Goal: Task Accomplishment & Management: Manage account settings

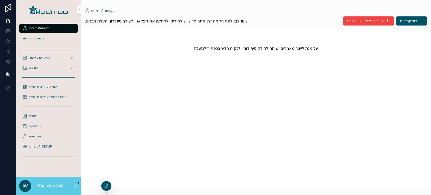
click at [0, 0] on icon at bounding box center [0, 0] width 0 height 0
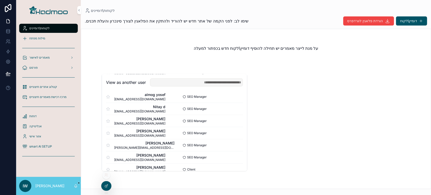
scroll to position [340, 0]
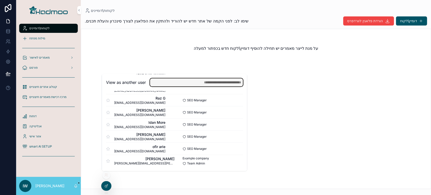
click at [218, 82] on input "text" at bounding box center [196, 82] width 93 height 8
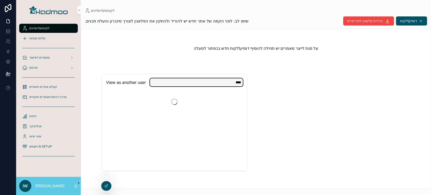
scroll to position [0, 0]
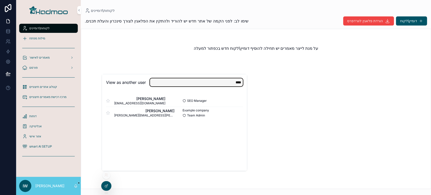
type input "****"
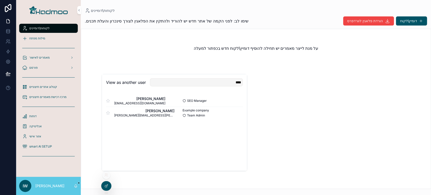
click at [0, 0] on button "Select" at bounding box center [0, 0] width 0 height 0
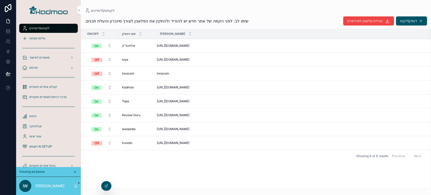
click at [406, 21] on button "דומיין\לקוח" at bounding box center [411, 20] width 31 height 9
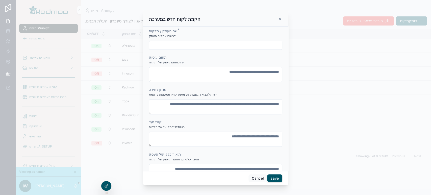
click at [280, 20] on icon "scrollable content" at bounding box center [280, 19] width 4 height 4
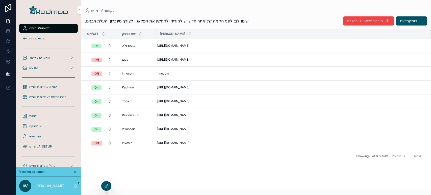
click at [36, 38] on span "מילות מפתח" at bounding box center [37, 38] width 16 height 4
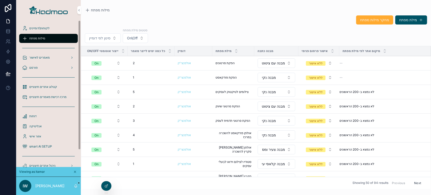
click at [41, 29] on span "לקוחות\דומיינים" at bounding box center [39, 28] width 20 height 4
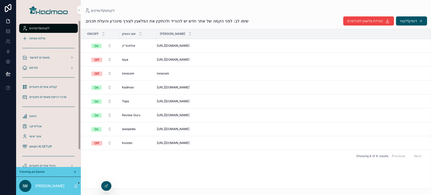
drag, startPoint x: 40, startPoint y: 38, endPoint x: 41, endPoint y: 42, distance: 4.1
click at [40, 38] on span "מילות מפתח" at bounding box center [37, 38] width 16 height 4
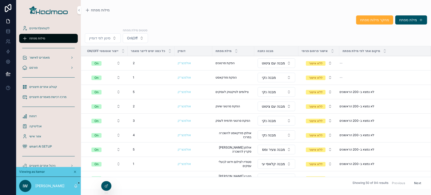
click at [119, 42] on button "סינון לפי דומיין" at bounding box center [103, 38] width 36 height 10
click at [106, 39] on span "סינון לפי דומיין" at bounding box center [99, 38] width 21 height 5
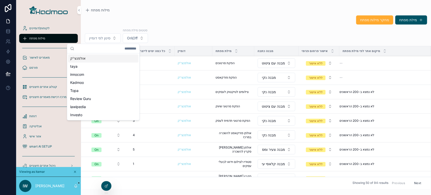
click at [107, 58] on div "אולפנצי'ק" at bounding box center [103, 58] width 70 height 8
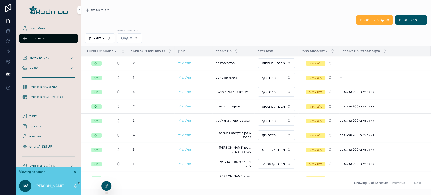
click at [230, 63] on span "הפקת סרטונים" at bounding box center [224, 63] width 19 height 4
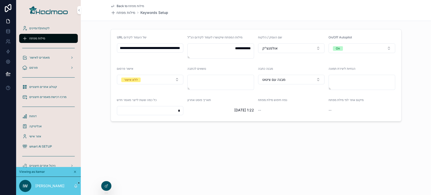
drag, startPoint x: 162, startPoint y: 49, endPoint x: 140, endPoint y: 48, distance: 21.7
click at [140, 48] on input "**********" at bounding box center [150, 47] width 66 height 7
click at [172, 49] on input "**********" at bounding box center [150, 47] width 66 height 7
click at [358, 42] on div "On/Off Autopilot On" at bounding box center [361, 46] width 67 height 23
click at [358, 45] on button "On" at bounding box center [361, 48] width 67 height 10
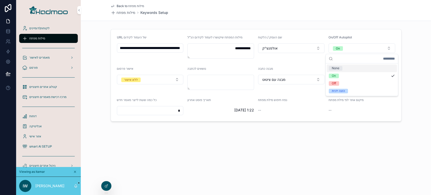
click at [170, 78] on button "ללא אישור" at bounding box center [150, 80] width 67 height 10
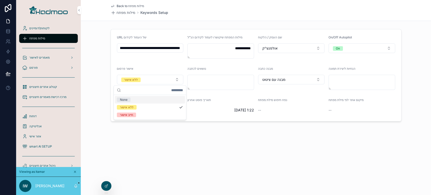
drag, startPoint x: 203, startPoint y: 153, endPoint x: 142, endPoint y: 97, distance: 82.2
click at [203, 152] on div "**********" at bounding box center [256, 78] width 350 height 156
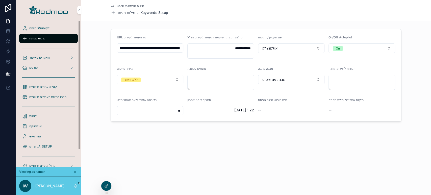
click at [54, 35] on div "מילות מפתח" at bounding box center [48, 38] width 53 height 8
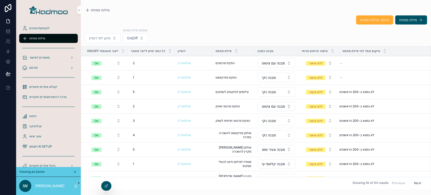
click at [225, 63] on span "הפקת סרטונים" at bounding box center [224, 63] width 19 height 4
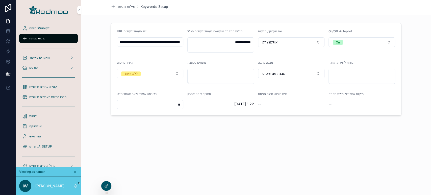
click at [282, 73] on span "מבנה עם ציטוט" at bounding box center [273, 73] width 23 height 5
click at [236, 131] on div "**********" at bounding box center [256, 75] width 350 height 150
click at [214, 77] on textarea "scrollable content" at bounding box center [220, 76] width 67 height 15
click at [165, 126] on div "**********" at bounding box center [256, 75] width 350 height 150
click at [88, 61] on div "**********" at bounding box center [256, 69] width 350 height 96
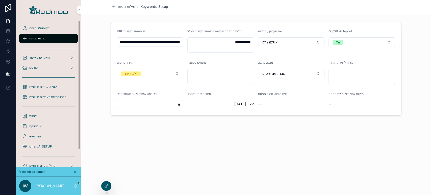
click at [50, 56] on div "מאמרים לאישור" at bounding box center [48, 58] width 53 height 8
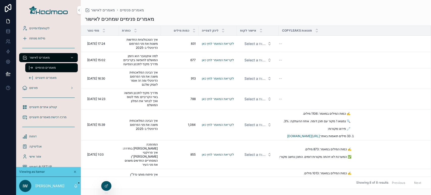
click at [0, 0] on span "ייצירת תיקון מאמר" at bounding box center [0, 0] width 0 height 0
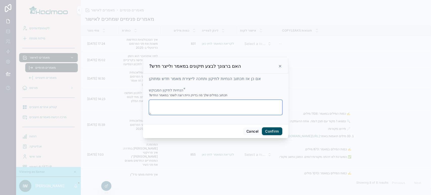
click at [218, 104] on textarea at bounding box center [215, 107] width 133 height 15
type textarea "***"
type textarea "*"
click at [279, 66] on icon at bounding box center [280, 66] width 4 height 4
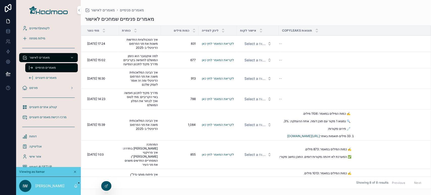
click at [51, 60] on div "מאמרים לאישור" at bounding box center [48, 58] width 53 height 8
click at [61, 89] on div "פורסם" at bounding box center [48, 88] width 53 height 8
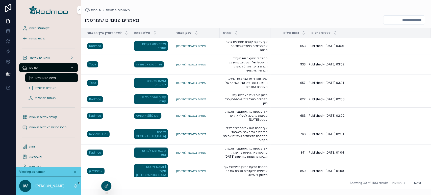
click at [190, 47] on link "לצפייה במאמר לחץ כאן" at bounding box center [191, 46] width 30 height 4
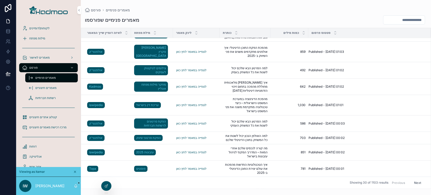
scroll to position [135, 0]
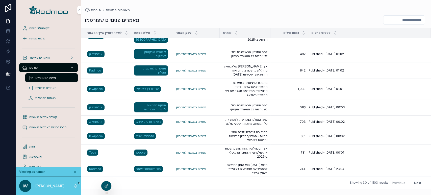
drag, startPoint x: 183, startPoint y: 149, endPoint x: 187, endPoint y: 150, distance: 3.9
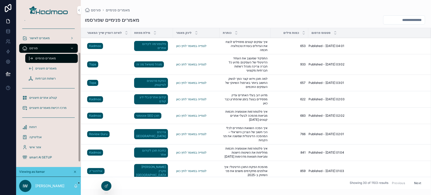
scroll to position [50, 0]
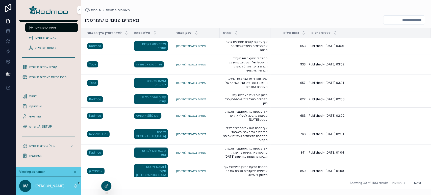
click at [35, 95] on span "דוחות" at bounding box center [32, 96] width 7 height 4
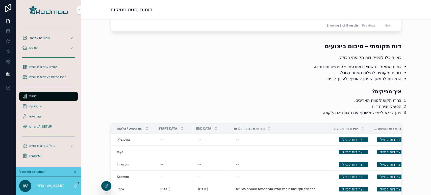
scroll to position [679, 0]
click at [355, 138] on link "ייצר דוח למייל" at bounding box center [353, 139] width 29 height 8
click at [386, 138] on link "ייצר דוח למייל" at bounding box center [391, 139] width 29 height 8
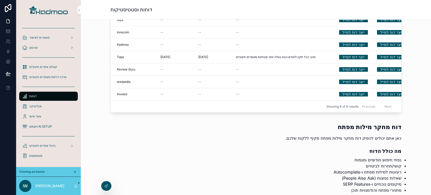
scroll to position [906, 0]
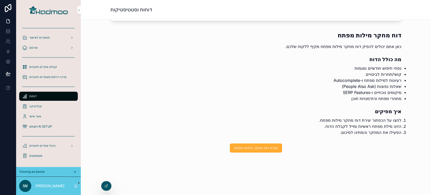
click at [249, 147] on span "יצירת דוח מחקר מילות מפתח" at bounding box center [256, 147] width 44 height 5
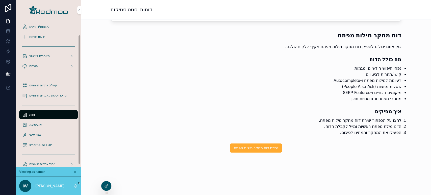
scroll to position [0, 0]
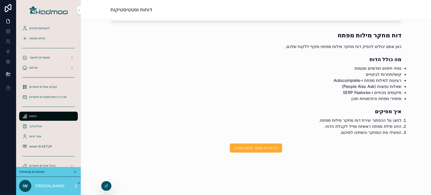
click at [49, 86] on span "קטלוג אתרים חיצוניים" at bounding box center [43, 87] width 28 height 4
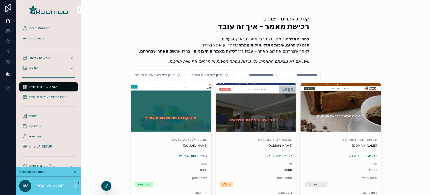
click at [158, 77] on span "סינון לפי רמת איכות האתר" at bounding box center [154, 74] width 39 height 5
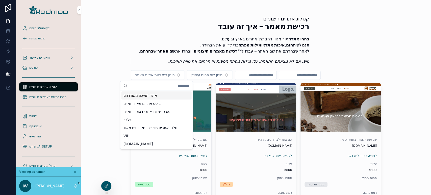
click at [120, 44] on div "קטלוג אתרים חיצוניים רכישת מאמר – איך זה עובד בחרו אתר מתוך מגוון רחב של אתרים …" at bounding box center [256, 97] width 350 height 195
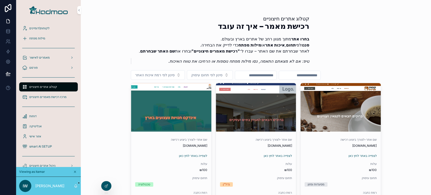
click at [151, 75] on span "סינון לפי רמת איכות האתר" at bounding box center [154, 74] width 39 height 5
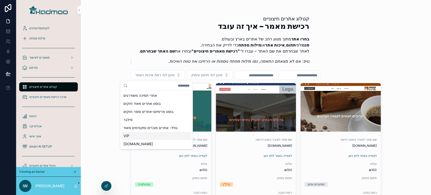
click at [134, 136] on div "VIP" at bounding box center [156, 136] width 70 height 8
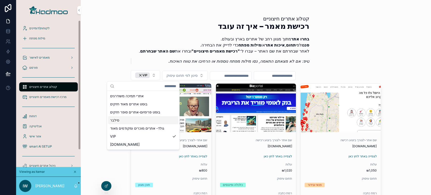
click at [101, 41] on div "קטלוג אתרים חיצוניים רכישת מאמר – איך זה עובד בחרו אתר מתוך מגוון רחב של אתרים …" at bounding box center [256, 97] width 350 height 195
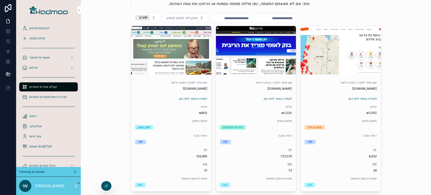
scroll to position [53, 0]
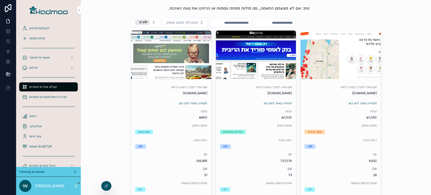
click at [149, 21] on button "VIP" at bounding box center [145, 22] width 29 height 10
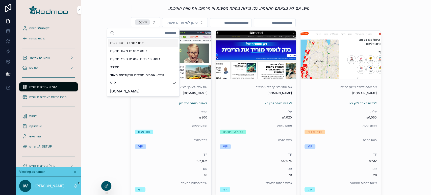
click at [135, 44] on div "אתרי תמיכה משודרגים" at bounding box center [143, 43] width 70 height 8
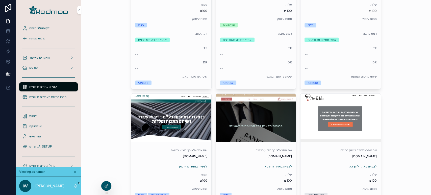
scroll to position [870, 0]
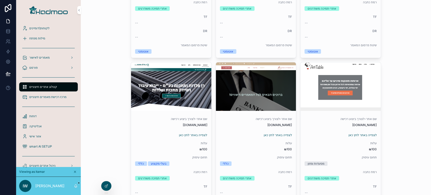
click at [0, 0] on span "להזמנת המאמר לחץ כאן" at bounding box center [0, 0] width 0 height 0
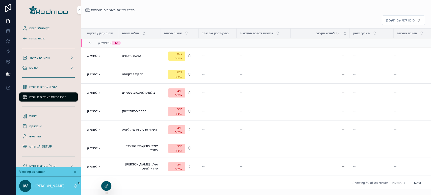
click at [152, 58] on td "הפקת סרטונים הפקת סרטונים" at bounding box center [140, 56] width 42 height 18
click at [43, 137] on div "אזור אישי" at bounding box center [48, 136] width 53 height 8
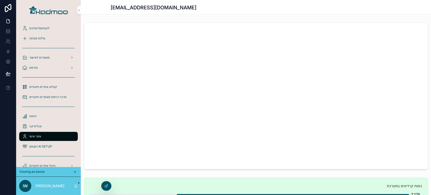
click at [50, 28] on div "לקוחות\דומיינים" at bounding box center [48, 28] width 53 height 8
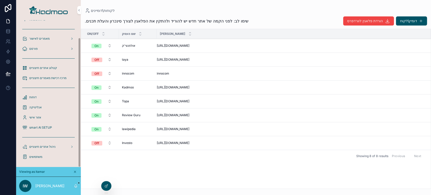
scroll to position [20, 0]
click at [36, 155] on span "משתמשים" at bounding box center [35, 156] width 13 height 4
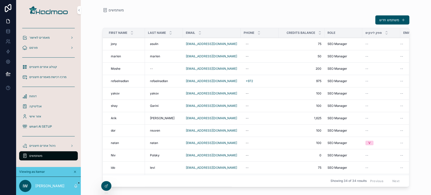
scroll to position [0, 30]
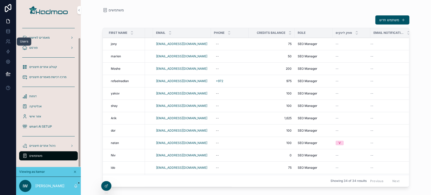
click at [7, 39] on icon at bounding box center [8, 41] width 5 height 5
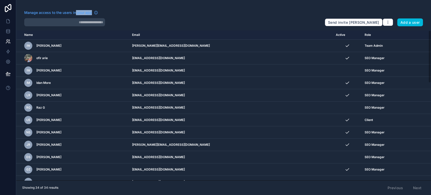
click at [75, 18] on div "Manage access to the users in your app" at bounding box center [170, 18] width 292 height 16
click at [80, 21] on input "text" at bounding box center [64, 22] width 81 height 8
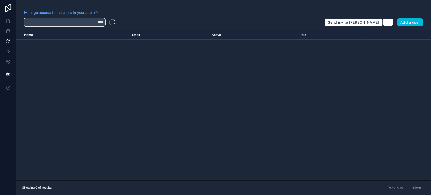
type input "****"
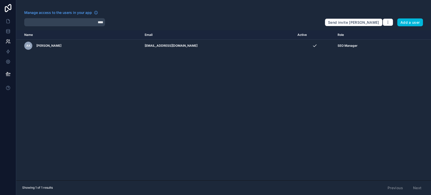
click at [0, 0] on icon "scrollable content" at bounding box center [0, 0] width 0 height 0
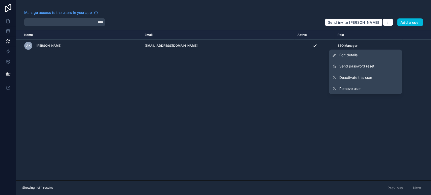
click at [370, 87] on link "Remove user" at bounding box center [365, 88] width 73 height 11
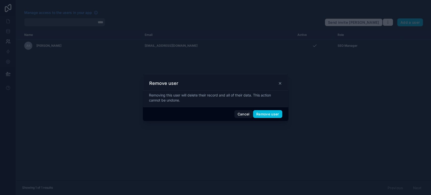
click at [266, 111] on button "Remove user" at bounding box center [267, 114] width 29 height 8
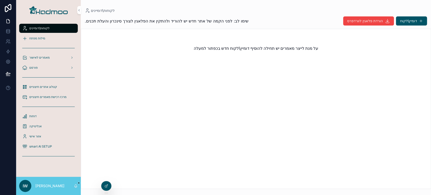
click at [0, 0] on icon at bounding box center [0, 0] width 0 height 0
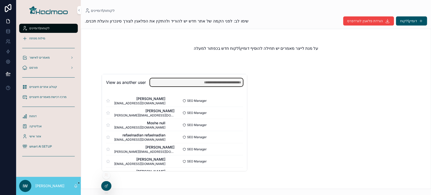
click at [224, 81] on input "text" at bounding box center [196, 82] width 93 height 8
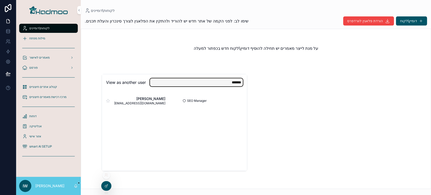
type input "*******"
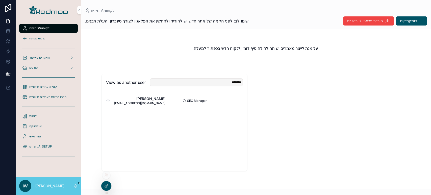
click at [0, 0] on button "Select" at bounding box center [0, 0] width 0 height 0
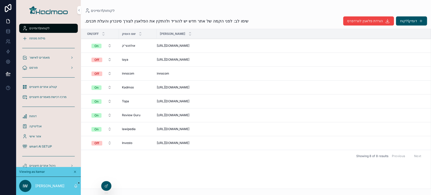
click at [409, 20] on button "דומיין\לקוח" at bounding box center [411, 20] width 31 height 9
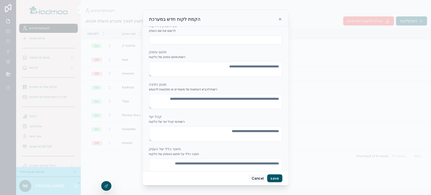
scroll to position [5, 0]
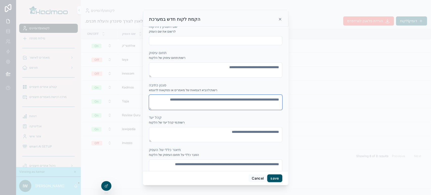
click at [222, 97] on textarea "scrollable content" at bounding box center [215, 102] width 133 height 15
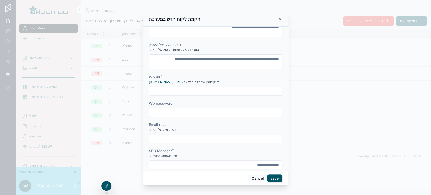
scroll to position [117, 0]
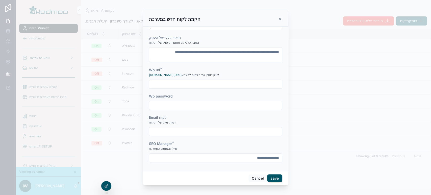
click at [279, 18] on icon "scrollable content" at bounding box center [280, 19] width 4 height 4
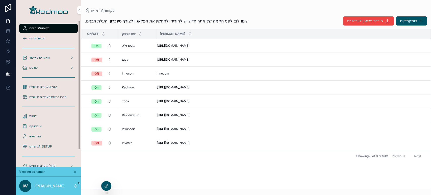
click at [32, 37] on span "מילות מפתח" at bounding box center [37, 38] width 16 height 4
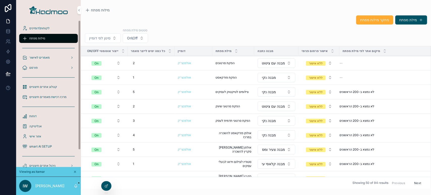
click at [99, 39] on span "סינון לפי דומיין" at bounding box center [99, 38] width 21 height 5
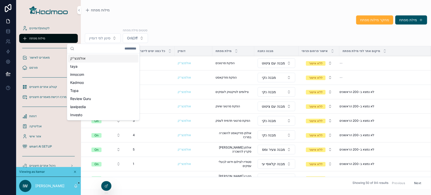
click at [87, 58] on div "אולפנצי'ק" at bounding box center [103, 58] width 70 height 8
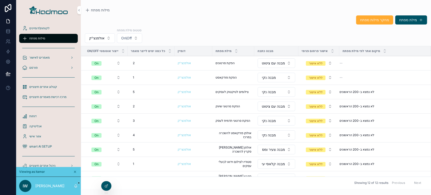
click at [222, 62] on span "הפקת סרטונים" at bounding box center [224, 63] width 19 height 4
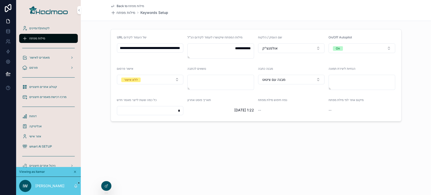
click at [149, 48] on input "**********" at bounding box center [150, 47] width 66 height 7
drag, startPoint x: 149, startPoint y: 48, endPoint x: 145, endPoint y: 46, distance: 5.0
click at [74, 46] on div "**********" at bounding box center [223, 97] width 415 height 195
click at [145, 46] on input "**********" at bounding box center [150, 47] width 66 height 7
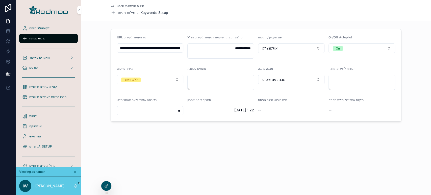
scroll to position [0, 0]
click at [364, 50] on button "On" at bounding box center [361, 48] width 67 height 10
click at [362, 50] on button "On" at bounding box center [361, 48] width 67 height 10
click at [360, 49] on button "On" at bounding box center [361, 48] width 67 height 10
click at [353, 74] on div "On" at bounding box center [362, 76] width 70 height 8
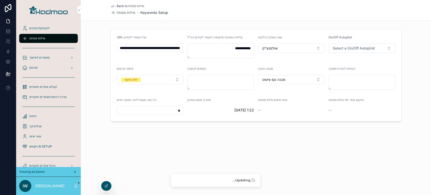
click at [170, 82] on button "ללא אישור" at bounding box center [150, 80] width 67 height 10
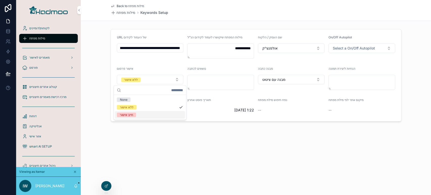
click at [139, 129] on div "**********" at bounding box center [256, 78] width 350 height 156
click at [147, 78] on button "ללא אישור" at bounding box center [150, 80] width 67 height 10
click at [130, 116] on div "חייב אישור" at bounding box center [126, 115] width 13 height 5
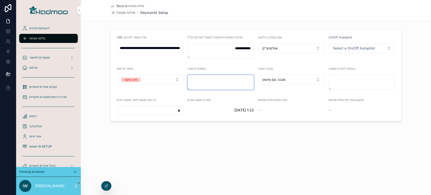
click at [199, 82] on textarea "scrollable content" at bounding box center [220, 82] width 67 height 15
click at [286, 79] on span "מבנה עם ציטוט" at bounding box center [273, 79] width 23 height 5
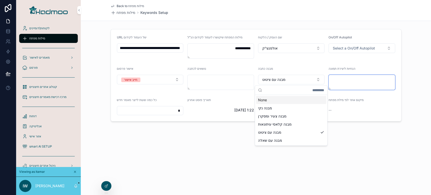
click at [343, 76] on textarea "scrollable content" at bounding box center [361, 82] width 67 height 15
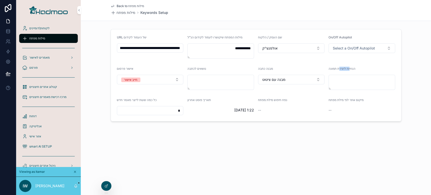
drag, startPoint x: 351, startPoint y: 66, endPoint x: 340, endPoint y: 66, distance: 10.9
click at [340, 67] on span "הנחיות ליצירת תמונה" at bounding box center [341, 69] width 27 height 4
click at [346, 84] on textarea "scrollable content" at bounding box center [361, 82] width 67 height 15
drag, startPoint x: 161, startPoint y: 98, endPoint x: 144, endPoint y: 102, distance: 17.3
click at [122, 98] on div "כל כמה שעות לייצר מאמר חדש" at bounding box center [150, 101] width 67 height 6
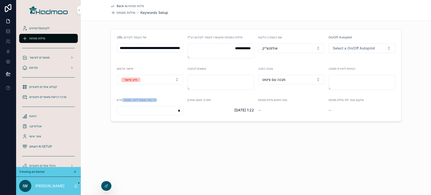
click at [144, 101] on span "כל כמה שעות לייצר מאמר חדש" at bounding box center [137, 100] width 40 height 4
drag, startPoint x: 126, startPoint y: 99, endPoint x: 141, endPoint y: 99, distance: 15.4
click at [141, 99] on span "כל כמה שעות לייצר מאמר חדש" at bounding box center [137, 100] width 40 height 4
click at [146, 110] on input "*" at bounding box center [150, 110] width 66 height 7
click at [46, 57] on span "מאמרים לאישור" at bounding box center [39, 58] width 20 height 4
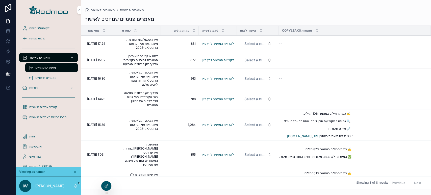
click at [218, 42] on link "לקריאת המאמר לחץ כאן" at bounding box center [218, 44] width 32 height 4
click at [0, 0] on span "ייצירת תיקון מאמר" at bounding box center [0, 0] width 0 height 0
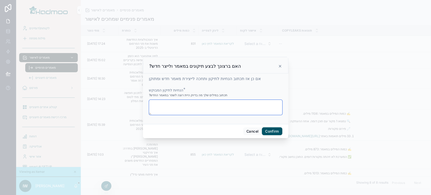
click at [208, 101] on textarea at bounding box center [215, 107] width 133 height 15
type textarea "**********"
click at [279, 68] on icon at bounding box center [280, 66] width 4 height 4
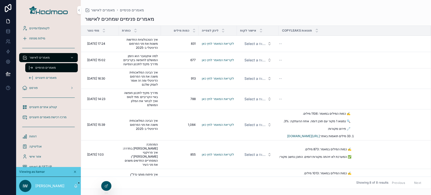
click at [254, 43] on span "Select a אישור לקוח" at bounding box center [254, 43] width 21 height 5
click at [311, 43] on div "--" at bounding box center [352, 44] width 146 height 4
click at [35, 87] on span "פורסם" at bounding box center [33, 88] width 8 height 4
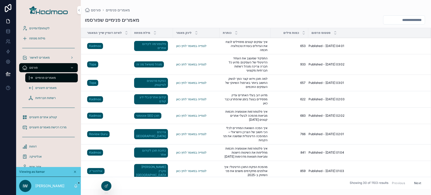
click at [193, 64] on link "לצפייה במאמר לחץ כאן" at bounding box center [191, 64] width 30 height 4
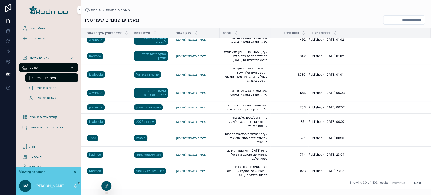
scroll to position [168, 0]
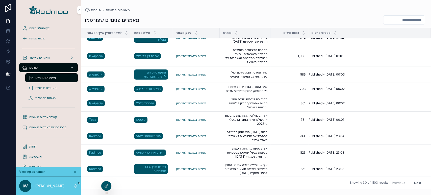
click at [182, 150] on link "לצפייה במאמר לחץ כאן" at bounding box center [191, 152] width 30 height 4
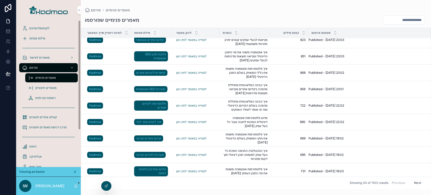
scroll to position [0, 0]
click at [50, 117] on span "קטלוג אתרים חיצוניים" at bounding box center [43, 117] width 28 height 4
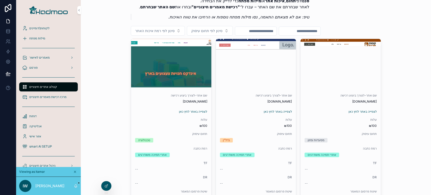
scroll to position [28, 0]
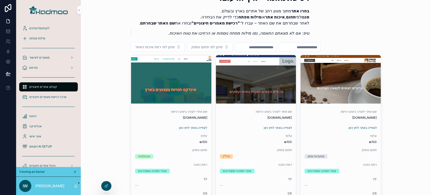
click at [214, 44] on button "סינון לפי תחום עיסוק" at bounding box center [210, 47] width 46 height 10
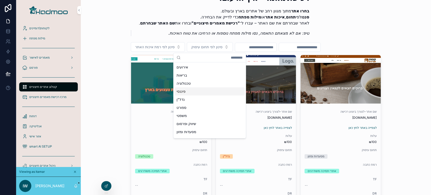
scroll to position [0, 0]
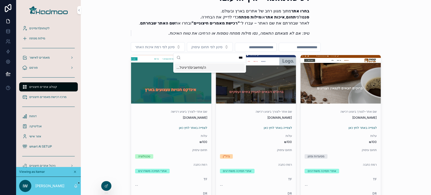
type input "***"
click at [194, 68] on div "…ה/מחשבים/דיגיטל" at bounding box center [209, 67] width 70 height 8
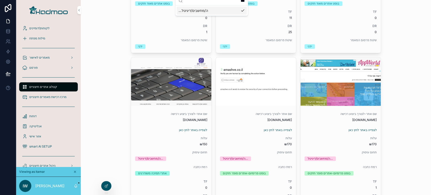
scroll to position [196, 0]
click at [0, 0] on span "להזמנת המאמר לחץ כאן" at bounding box center [0, 0] width 0 height 0
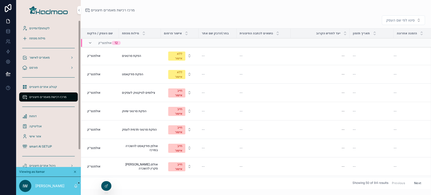
click at [57, 68] on div "פורסם" at bounding box center [48, 68] width 53 height 8
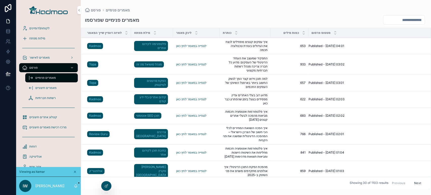
click at [48, 87] on span "מאמרים חיצוניים" at bounding box center [45, 88] width 21 height 4
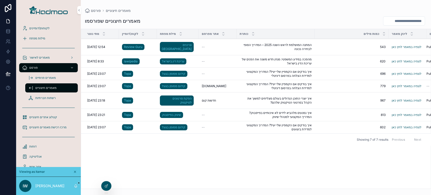
click at [403, 84] on link "לצפיה במאמר לחץ כאן" at bounding box center [407, 86] width 30 height 4
click at [403, 98] on link "לצפיה במאמר לחץ כאן" at bounding box center [407, 100] width 30 height 4
click at [49, 116] on span "קטלוג אתרים חיצוניים" at bounding box center [43, 117] width 28 height 4
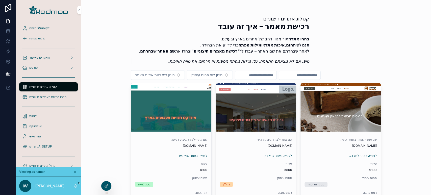
click at [164, 76] on span "סינון לפי רמת איכות האתר" at bounding box center [154, 74] width 39 height 5
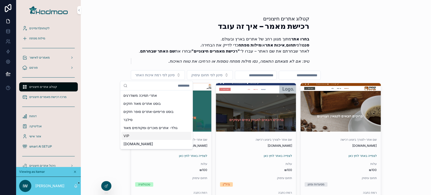
click at [136, 137] on div "VIP" at bounding box center [156, 136] width 70 height 8
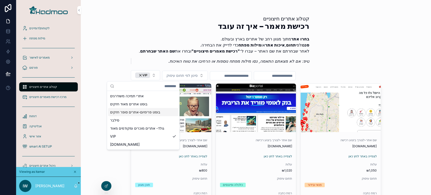
click at [139, 76] on div "VIP" at bounding box center [142, 75] width 15 height 6
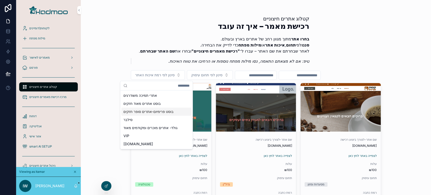
click at [138, 61] on p "טיפ: אם לא מצאתם התאמה, נסו מילות מפתח נוספות או הרחיבו את טווח האיכות." at bounding box center [222, 61] width 174 height 6
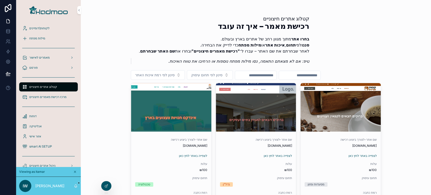
click at [170, 74] on span "סינון לפי רמת איכות האתר" at bounding box center [154, 74] width 39 height 5
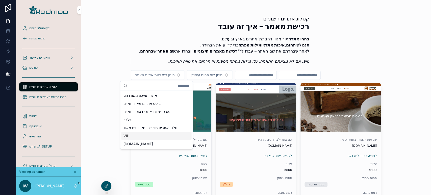
click at [151, 135] on div "VIP" at bounding box center [156, 136] width 70 height 8
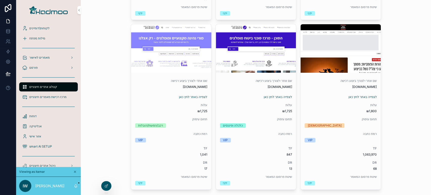
scroll to position [1612, 0]
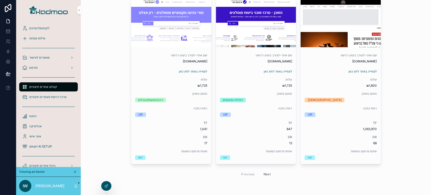
drag, startPoint x: 398, startPoint y: 149, endPoint x: 363, endPoint y: 159, distance: 36.4
click at [398, 149] on div "קטלוג אתרים חיצוניים רכישת מאמר – איך זה עובד בחרו אתר מתוך מגוון רחב של אתרים …" at bounding box center [256, 97] width 350 height 195
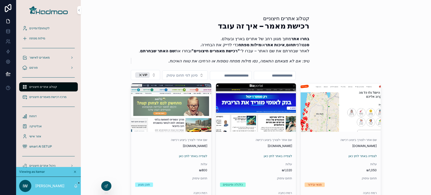
scroll to position [0, 0]
click at [295, 76] on input "scrollable content" at bounding box center [274, 75] width 41 height 7
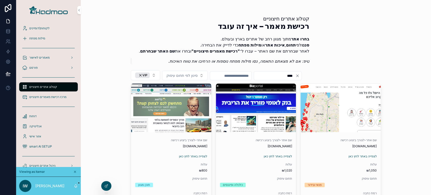
type input "****"
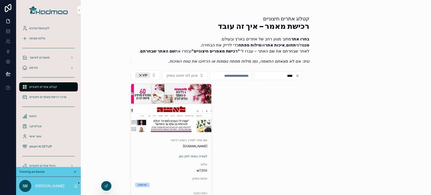
click at [136, 75] on div "VIP" at bounding box center [142, 75] width 15 height 6
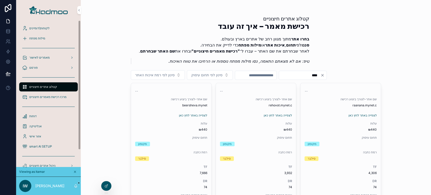
click at [44, 127] on div "אנליטיקה" at bounding box center [48, 126] width 53 height 8
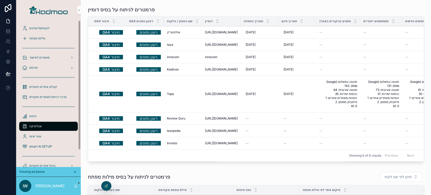
click at [41, 118] on div "דוחות" at bounding box center [48, 116] width 53 height 8
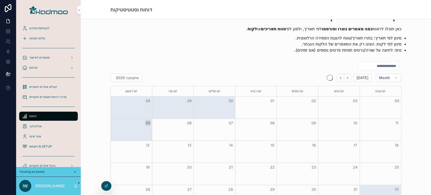
scroll to position [28, 0]
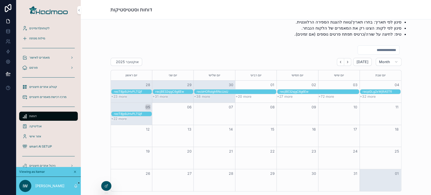
click at [38, 135] on span "אזור אישי" at bounding box center [35, 136] width 12 height 4
